Goal: Task Accomplishment & Management: Use online tool/utility

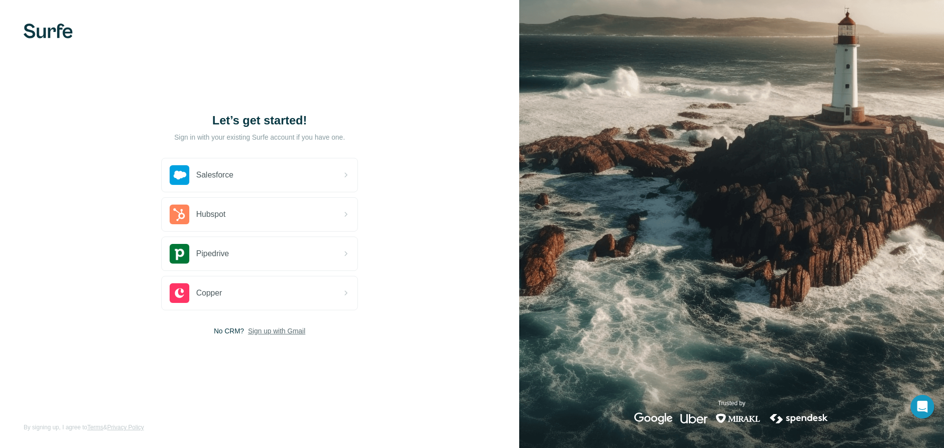
click at [276, 329] on span "Sign up with Gmail" at bounding box center [277, 331] width 58 height 10
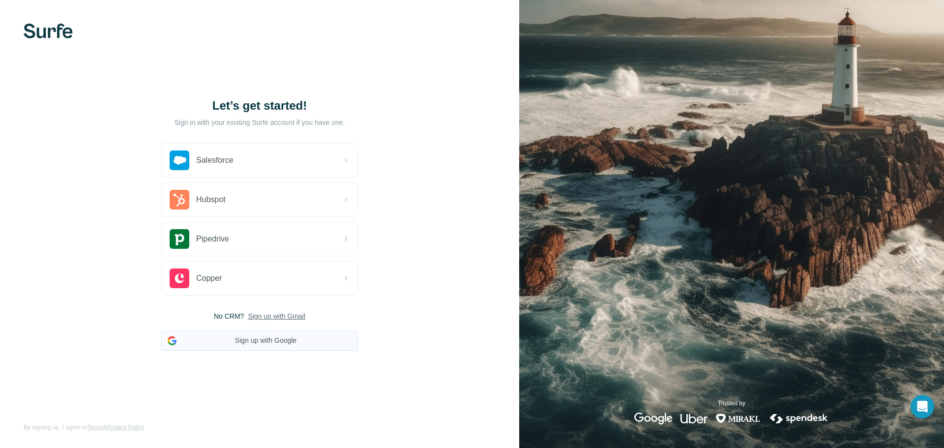
click at [274, 341] on button "Sign up with Google" at bounding box center [259, 341] width 197 height 20
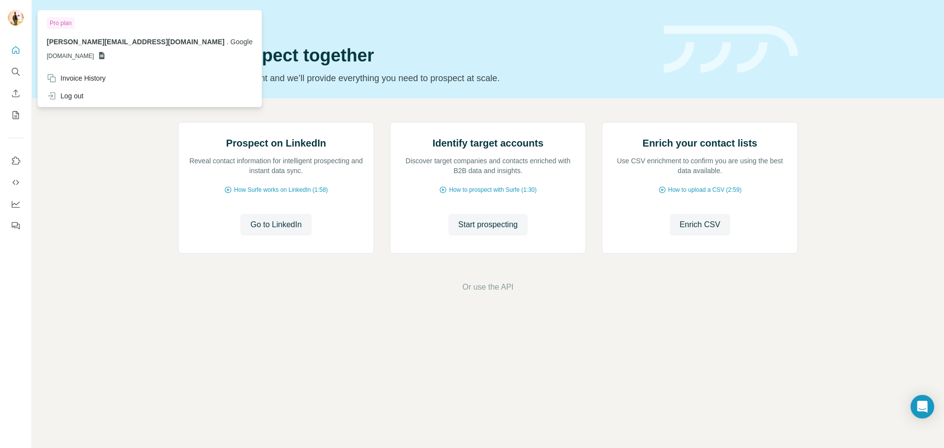
click at [64, 53] on span "[DOMAIN_NAME]" at bounding box center [70, 56] width 47 height 9
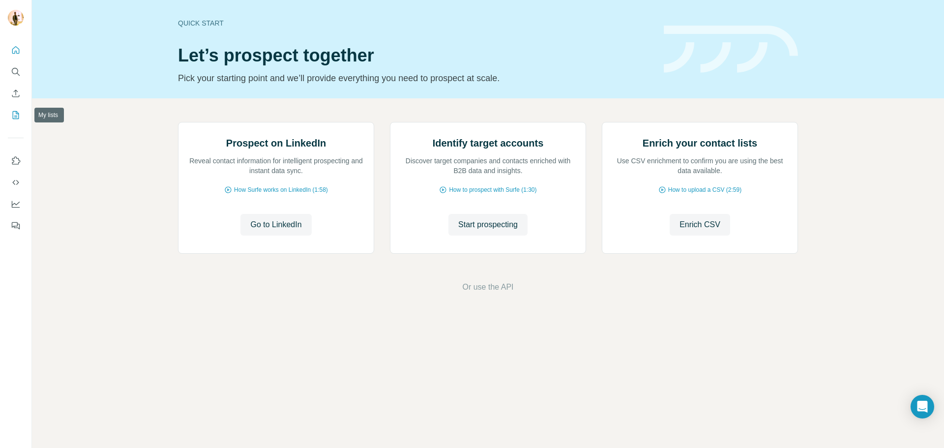
click at [15, 113] on icon "My lists" at bounding box center [16, 115] width 10 height 10
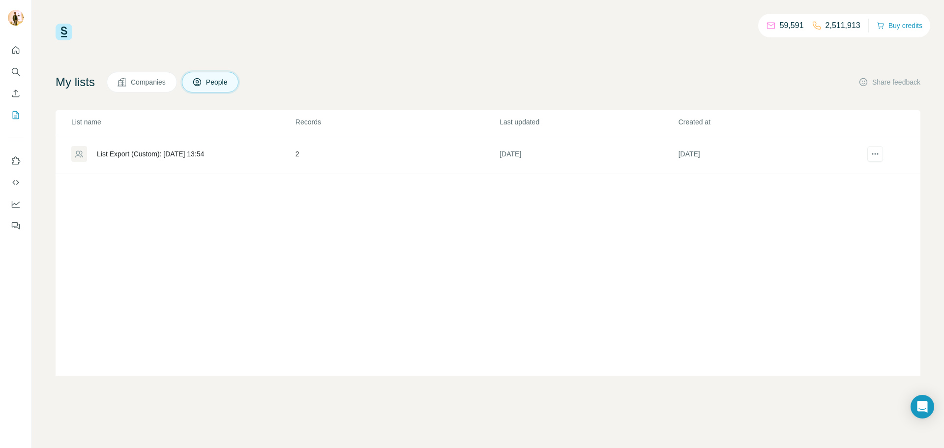
click at [680, 256] on div "List name Records Last updated Created at List Export (Custom): 04/06/2025 13:5…" at bounding box center [488, 242] width 865 height 265
click at [155, 82] on span "Companies" at bounding box center [149, 82] width 36 height 10
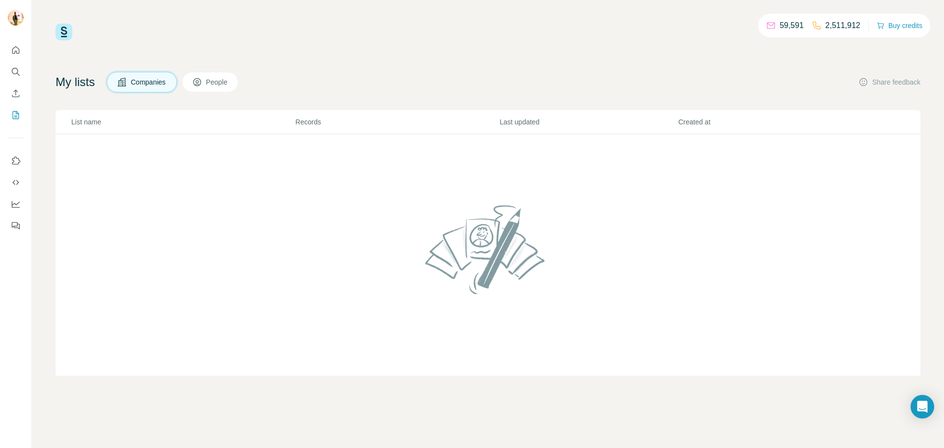
drag, startPoint x: 412, startPoint y: 247, endPoint x: 423, endPoint y: 241, distance: 12.5
click at [413, 246] on div at bounding box center [487, 255] width 157 height 117
click at [16, 89] on icon "Enrich CSV" at bounding box center [16, 93] width 10 height 10
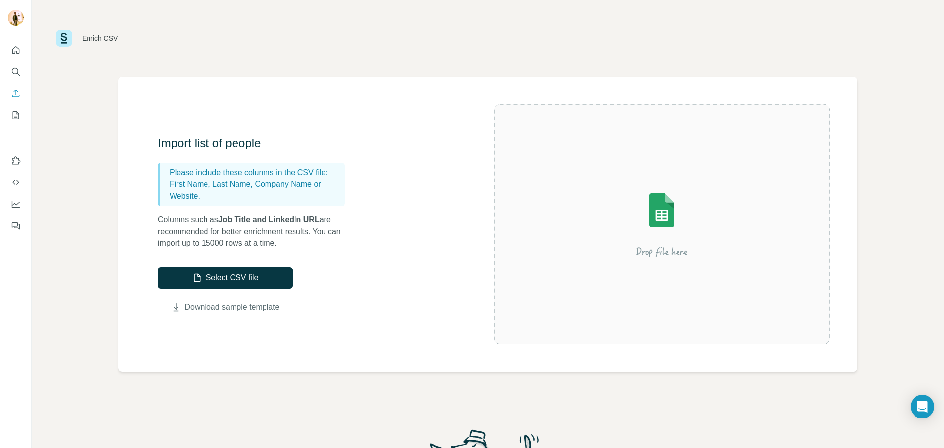
click at [225, 306] on link "Download sample template" at bounding box center [232, 307] width 95 height 12
click at [16, 44] on button "Quick start" at bounding box center [16, 50] width 16 height 18
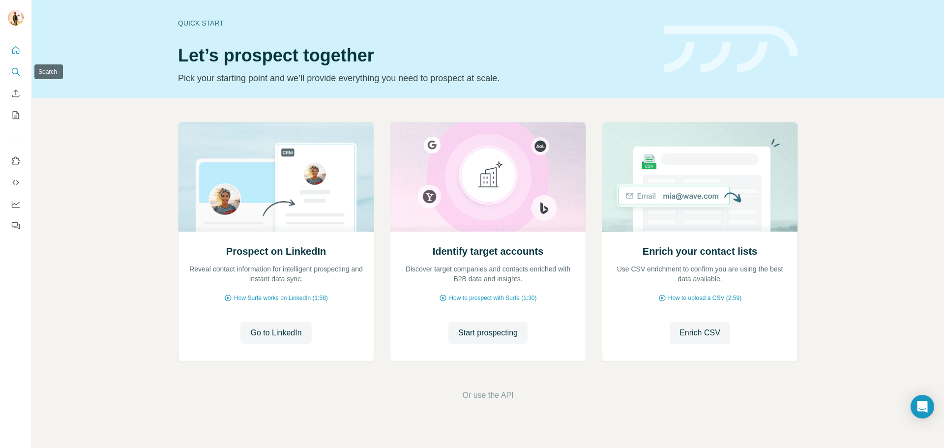
click at [23, 75] on button "Search" at bounding box center [16, 72] width 16 height 18
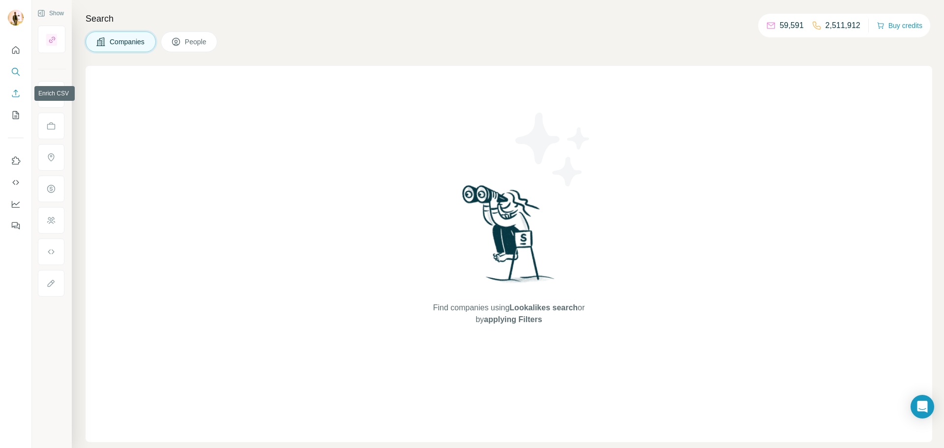
click at [20, 96] on icon "Enrich CSV" at bounding box center [16, 93] width 10 height 10
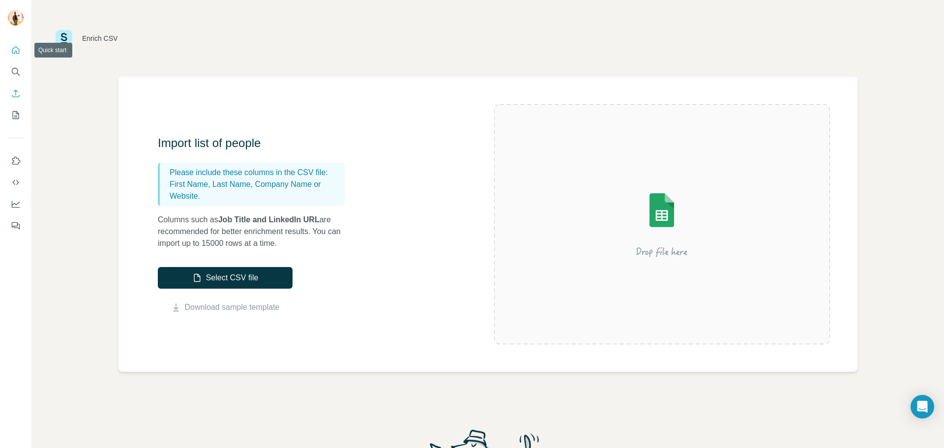
click at [12, 46] on button "Quick start" at bounding box center [16, 50] width 16 height 18
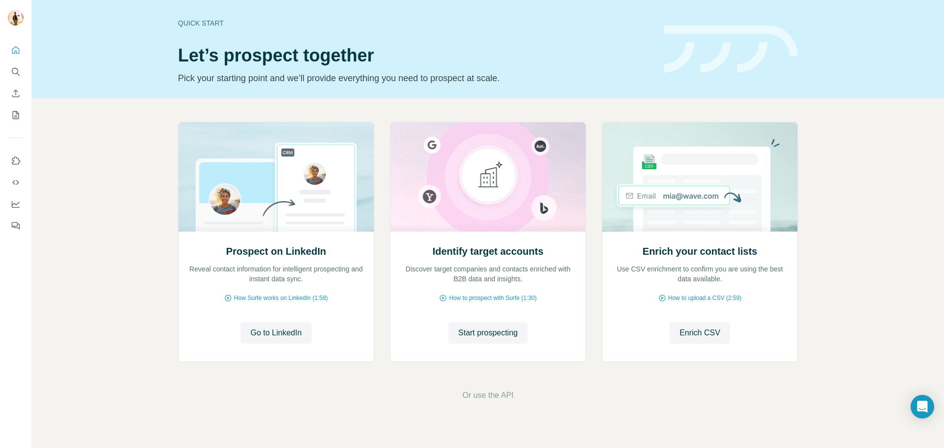
click at [19, 76] on icon "Search" at bounding box center [16, 72] width 10 height 10
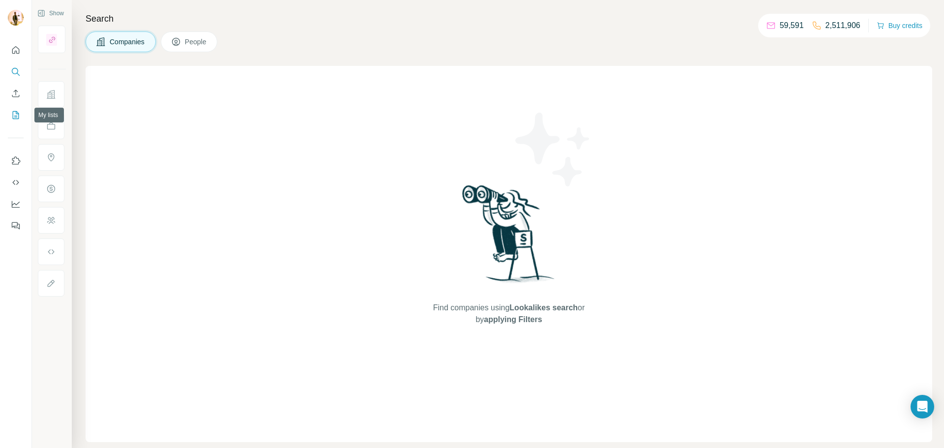
click at [19, 115] on icon "My lists" at bounding box center [16, 115] width 10 height 10
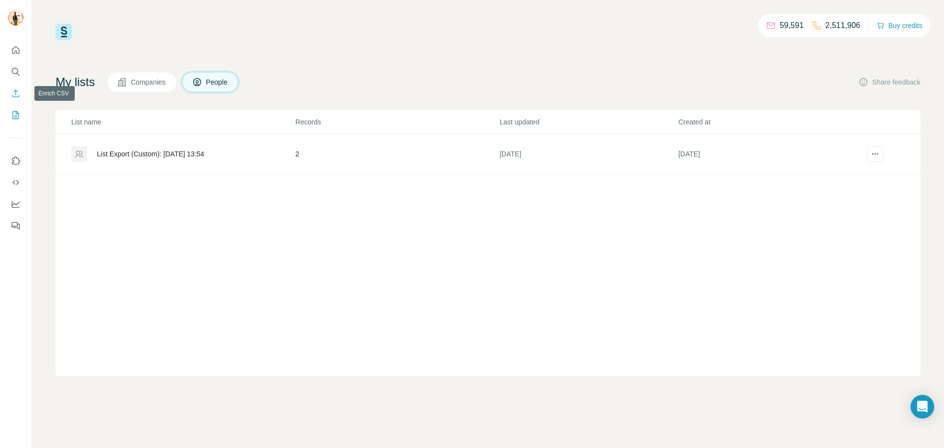
click at [11, 93] on icon "Enrich CSV" at bounding box center [16, 93] width 10 height 10
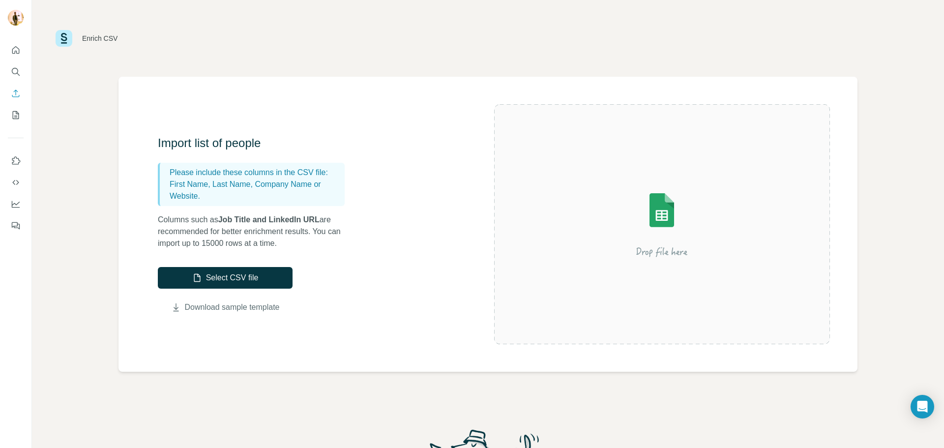
click at [255, 307] on link "Download sample template" at bounding box center [232, 307] width 95 height 12
click at [10, 91] on button "Enrich CSV" at bounding box center [16, 94] width 16 height 18
click at [18, 96] on icon "Enrich CSV" at bounding box center [15, 92] width 7 height 7
click at [13, 90] on icon "Enrich CSV" at bounding box center [16, 93] width 10 height 10
click at [12, 91] on icon "Enrich CSV" at bounding box center [16, 93] width 10 height 10
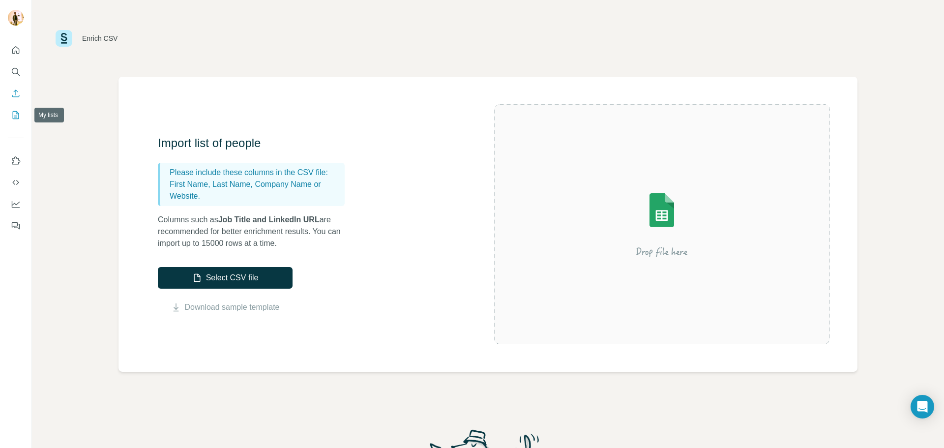
click at [11, 113] on button "My lists" at bounding box center [16, 115] width 16 height 18
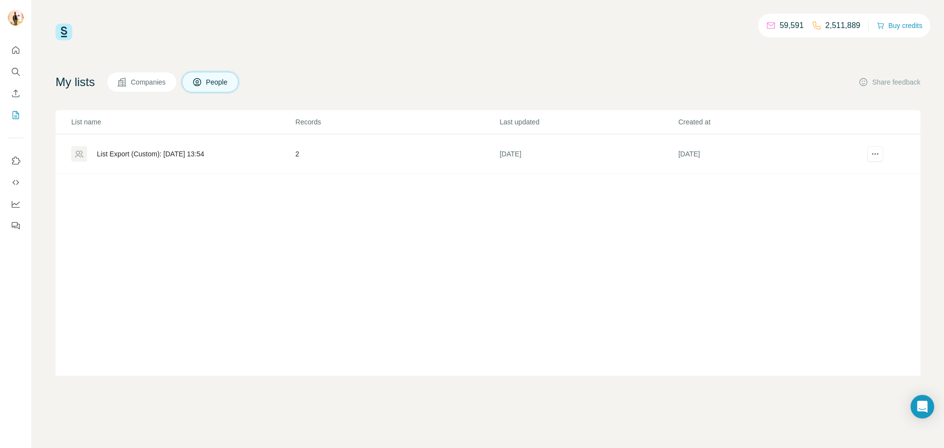
click at [130, 88] on button "Companies" at bounding box center [142, 82] width 70 height 21
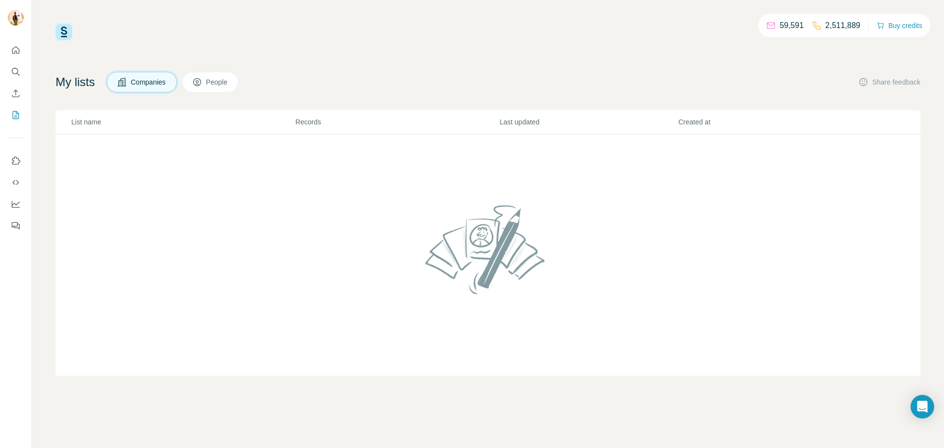
drag, startPoint x: 318, startPoint y: 165, endPoint x: 337, endPoint y: 163, distance: 19.3
click at [320, 163] on td at bounding box center [488, 255] width 865 height 242
click at [916, 408] on div "Open Intercom Messenger" at bounding box center [922, 407] width 26 height 26
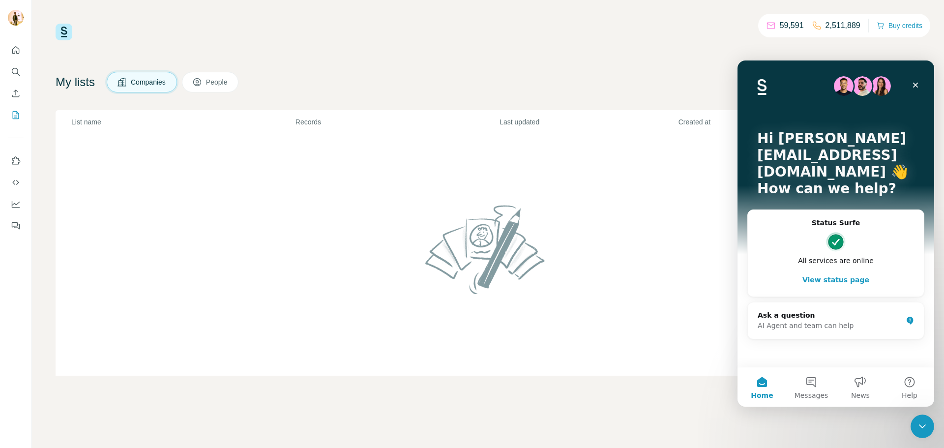
click at [671, 397] on div "59,591 2,511,889 Buy credits My lists Companies People Share feedback List name…" at bounding box center [488, 224] width 912 height 448
click at [105, 77] on div "My lists Companies People" at bounding box center [147, 82] width 183 height 21
click at [65, 28] on img at bounding box center [64, 32] width 17 height 17
click at [915, 87] on icon "Close" at bounding box center [915, 85] width 8 height 8
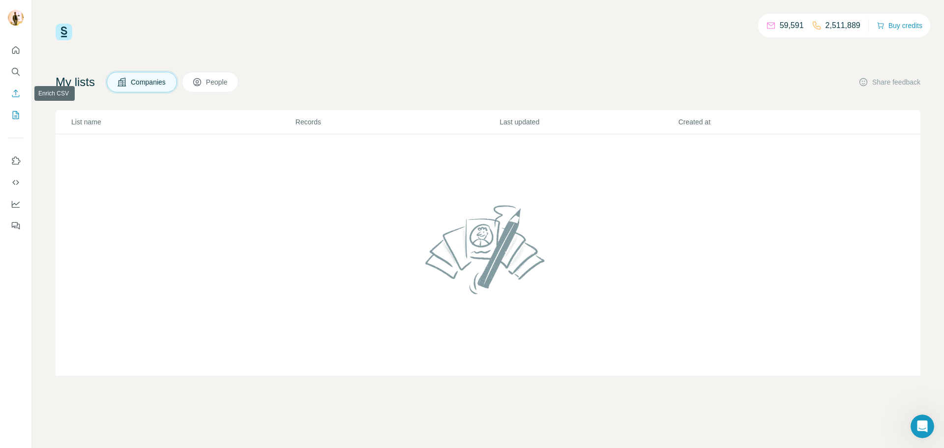
click at [13, 94] on icon "Enrich CSV" at bounding box center [16, 93] width 10 height 10
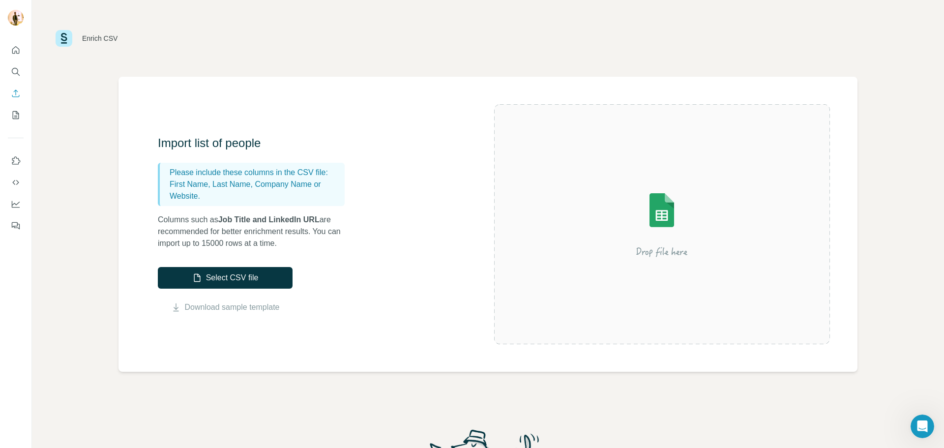
click at [195, 143] on h3 "Import list of people" at bounding box center [256, 143] width 197 height 16
click at [255, 311] on link "Download sample template" at bounding box center [232, 307] width 95 height 12
click at [212, 278] on button "Select CSV file" at bounding box center [225, 278] width 135 height 22
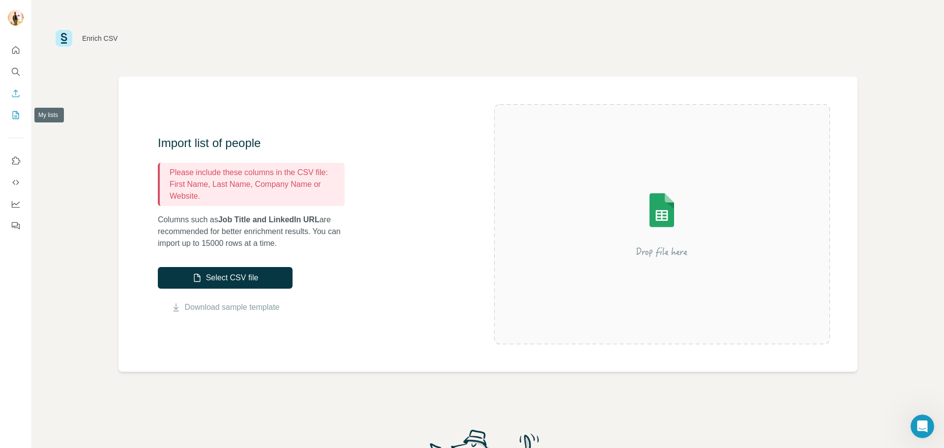
click at [11, 116] on icon "My lists" at bounding box center [16, 115] width 10 height 10
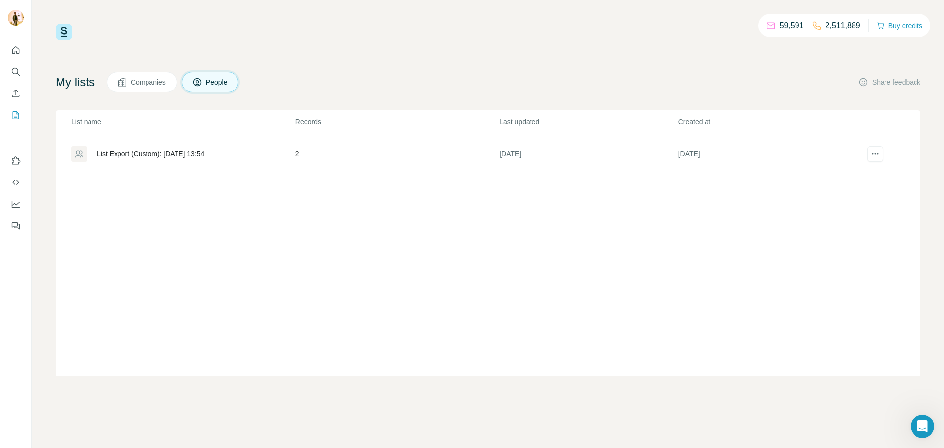
click at [25, 96] on div at bounding box center [15, 134] width 31 height 199
click at [16, 92] on icon "Enrich CSV" at bounding box center [15, 92] width 7 height 7
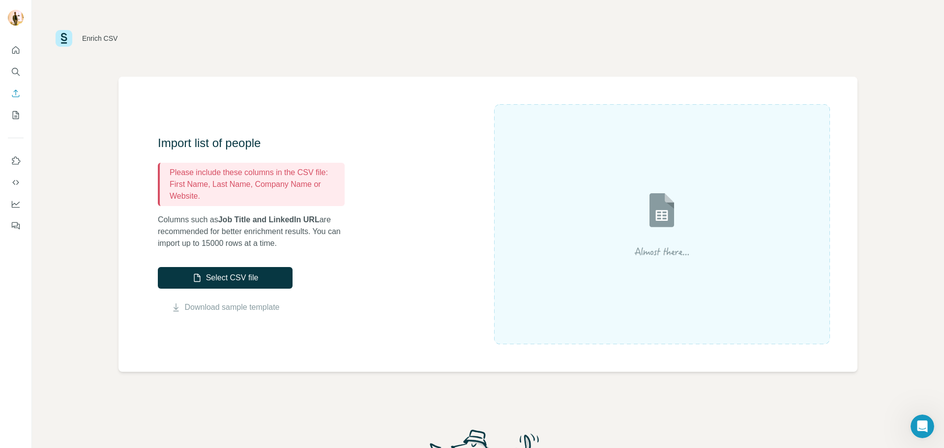
click at [464, 352] on div "Import list of people Please include these columns in the CSV file: First Name,…" at bounding box center [487, 224] width 739 height 295
click at [73, 90] on div "Enrich CSV Import list of people Please include these columns in the CSV file: …" at bounding box center [488, 224] width 912 height 448
